Goal: Information Seeking & Learning: Learn about a topic

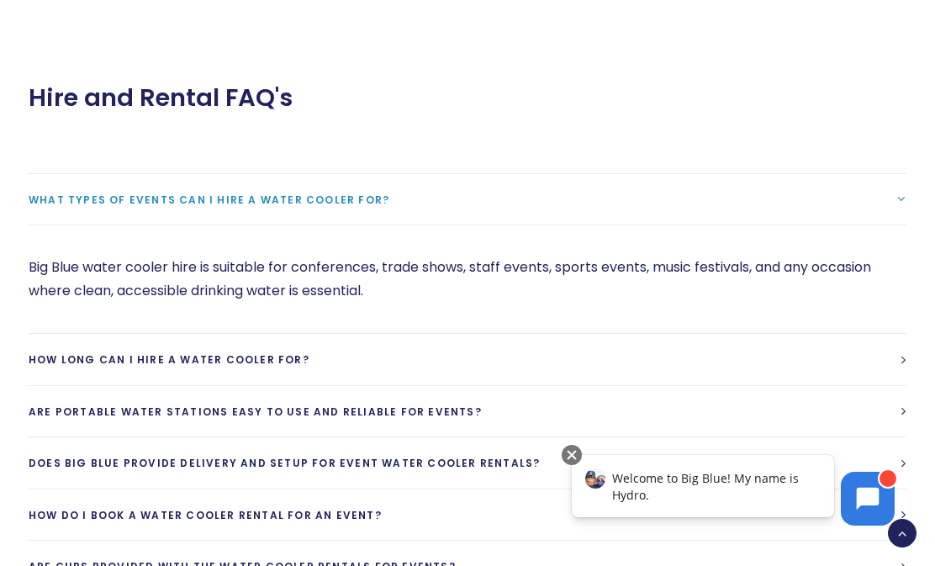
scroll to position [1647, 0]
click at [566, 452] on div at bounding box center [571, 455] width 20 height 20
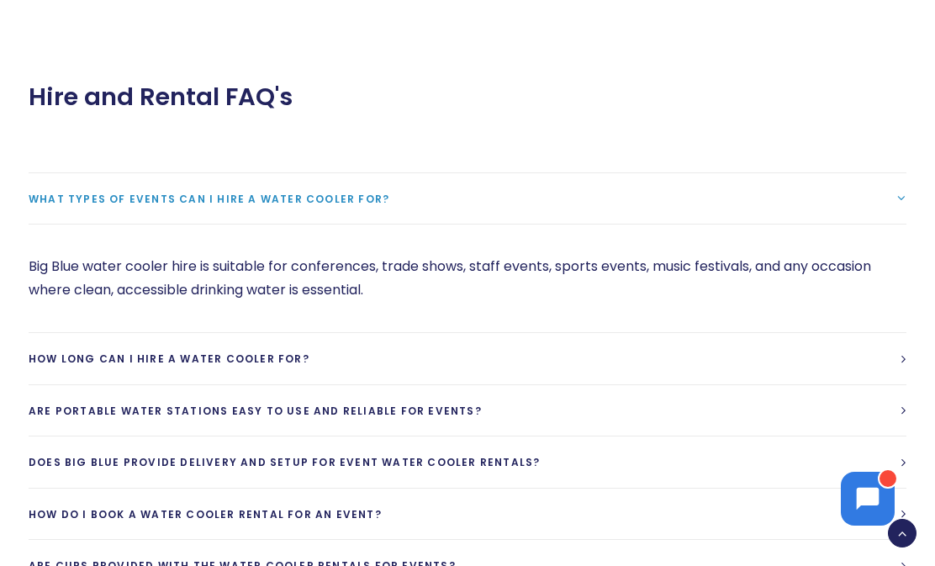
click at [758, 187] on link "What types of events can I hire a water cooler for?" at bounding box center [467, 198] width 877 height 51
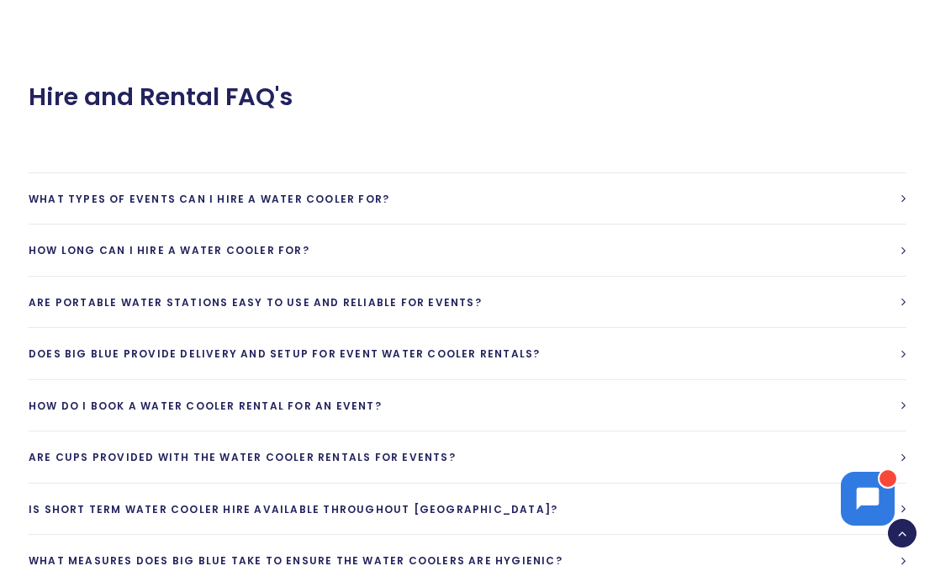
click at [887, 195] on link "What types of events can I hire a water cooler for?" at bounding box center [467, 198] width 877 height 51
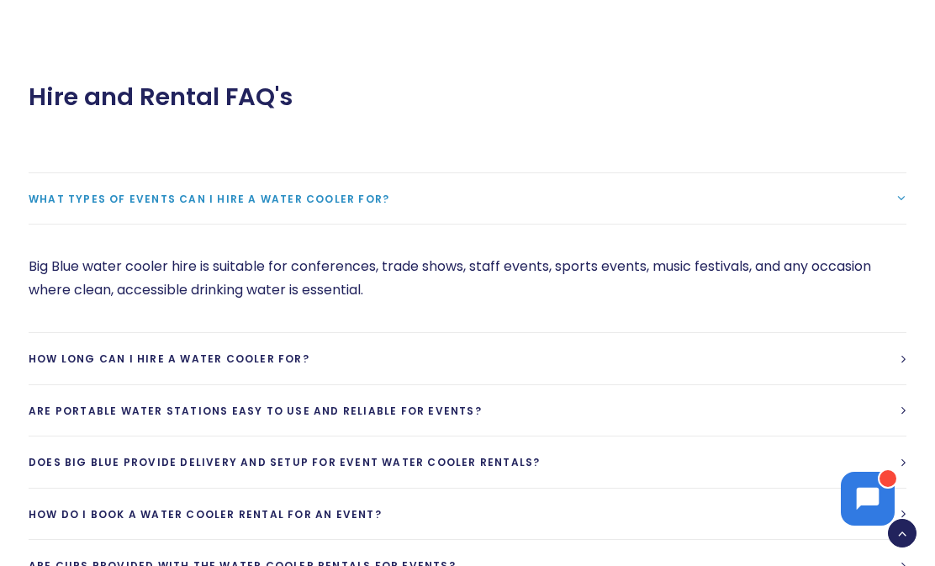
click at [642, 357] on link "How long can I hire a water cooler for?" at bounding box center [467, 358] width 877 height 51
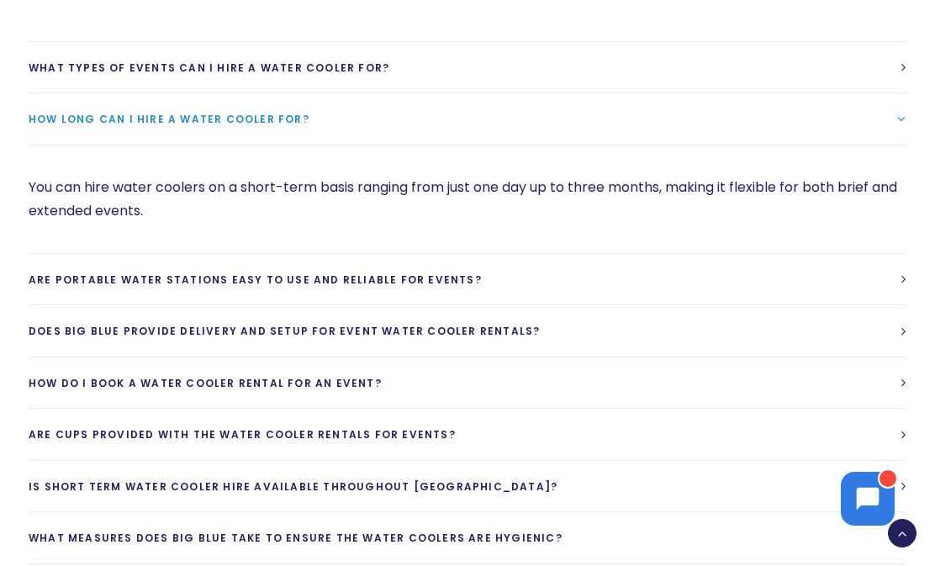
scroll to position [1780, 0]
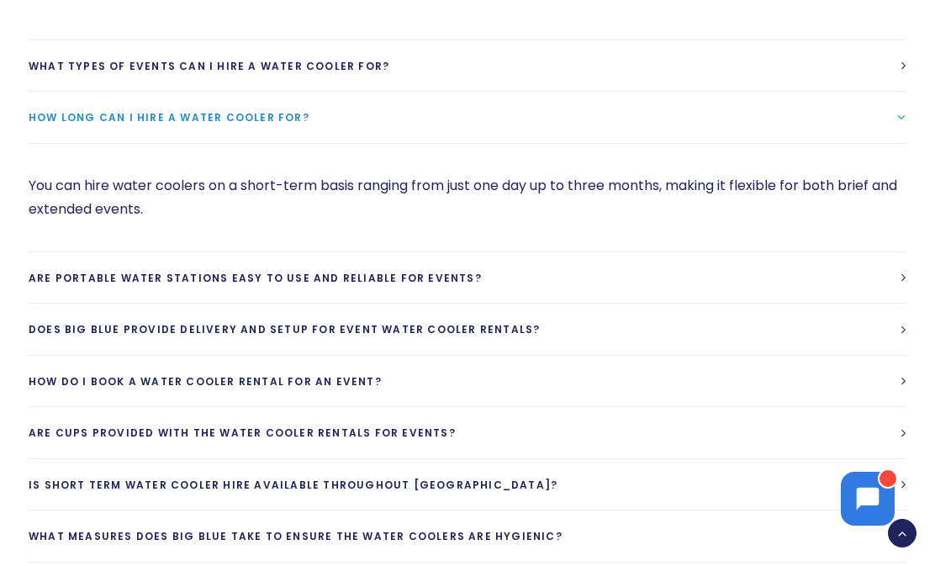
click at [671, 279] on link "Are portable water stations easy to use and reliable for events?" at bounding box center [467, 277] width 877 height 51
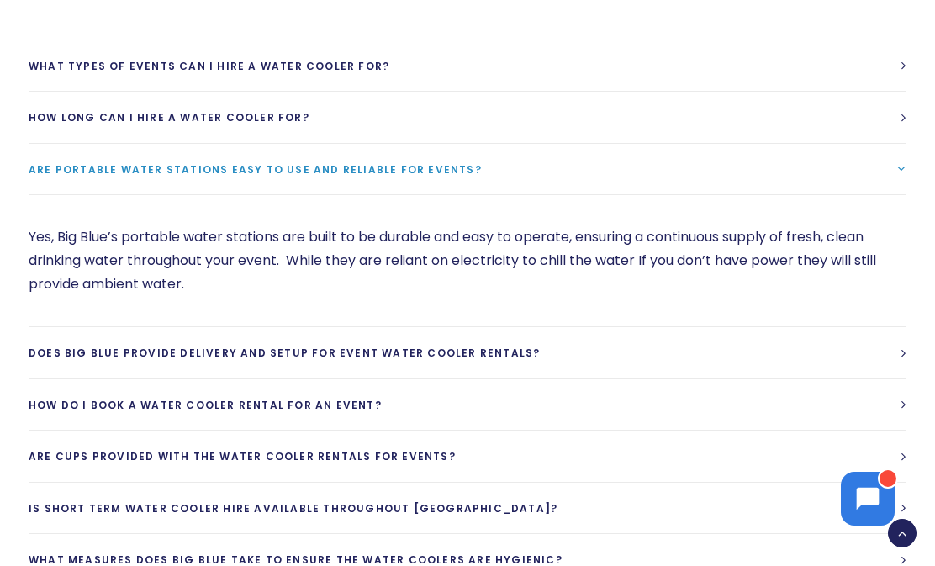
click at [624, 343] on link "Does Big Blue provide delivery and setup for event water cooler rentals?" at bounding box center [467, 352] width 877 height 51
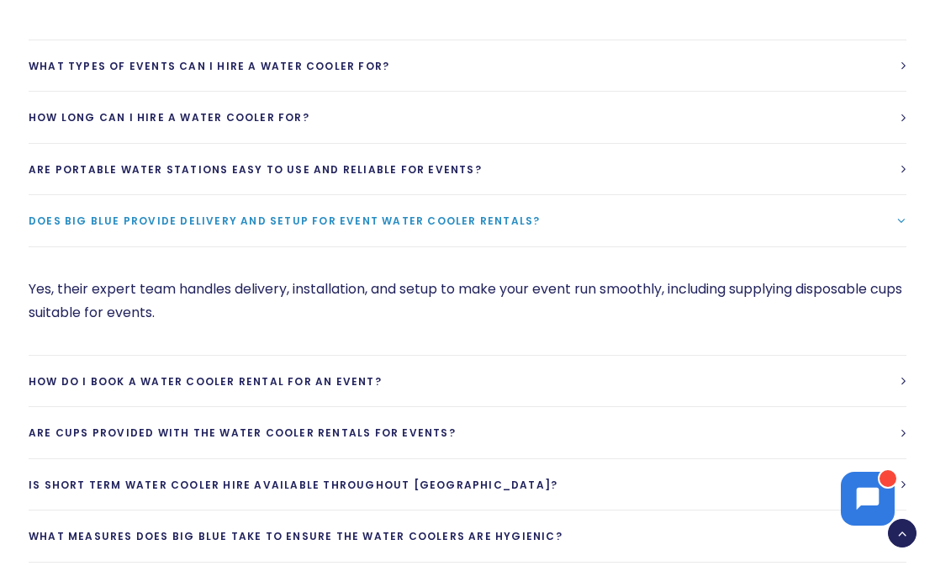
click at [621, 382] on link "How do I book a water cooler rental for an event?" at bounding box center [467, 380] width 877 height 51
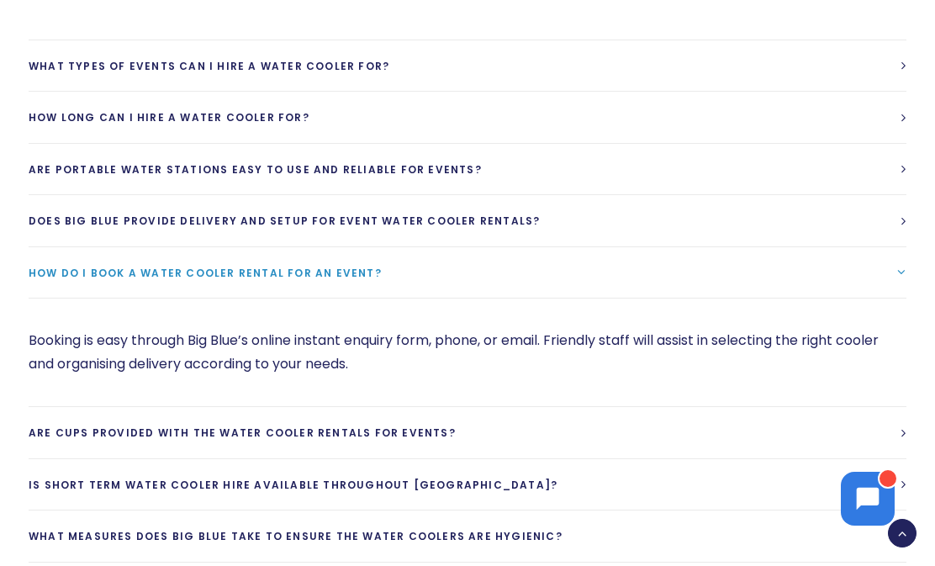
click at [624, 429] on link "Are cups provided with the water cooler rentals for events?" at bounding box center [467, 432] width 877 height 51
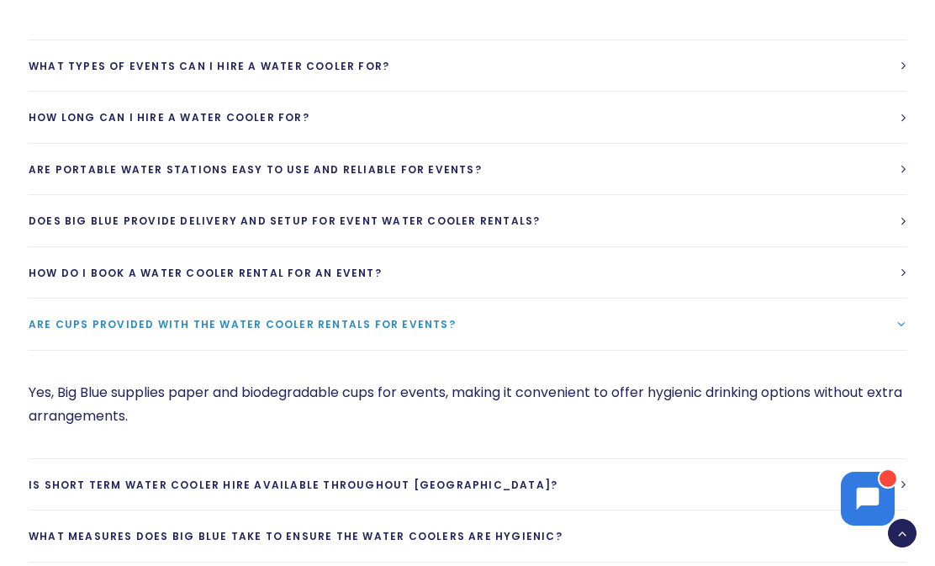
click at [624, 484] on link "Is short term water cooler hire available throughout [GEOGRAPHIC_DATA]?" at bounding box center [467, 484] width 877 height 51
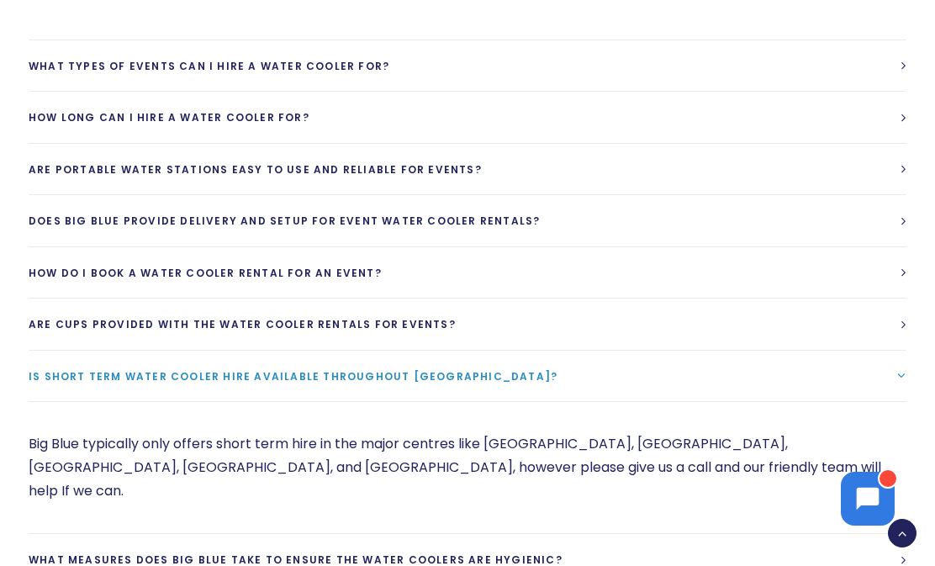
click at [631, 534] on link "What measures does Big Blue take to ensure the water coolers are hygienic?" at bounding box center [467, 559] width 877 height 51
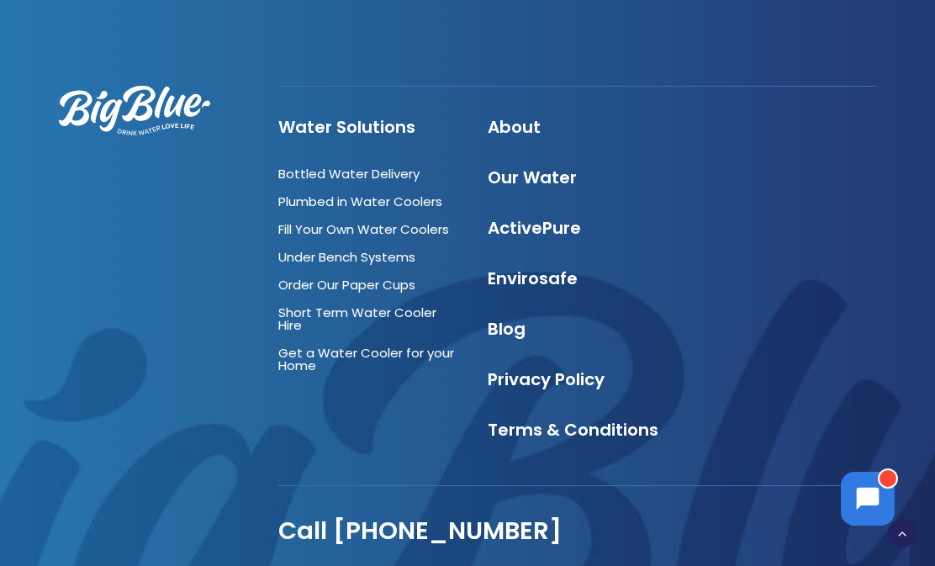
scroll to position [2983, 0]
click at [399, 307] on link "Short Term Water Cooler Hire" at bounding box center [357, 319] width 158 height 30
